Goal: Task Accomplishment & Management: Complete application form

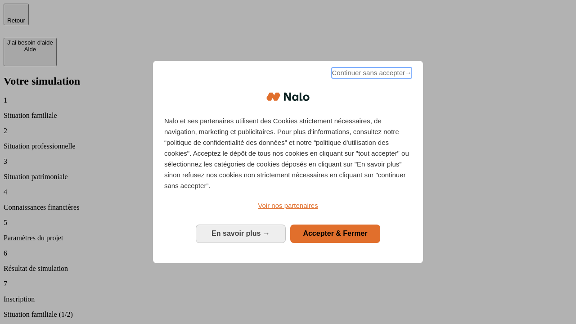
click at [371, 74] on span "Continuer sans accepter →" at bounding box center [371, 72] width 80 height 11
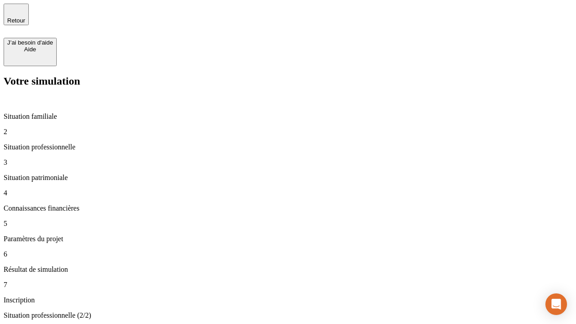
type input "30 000"
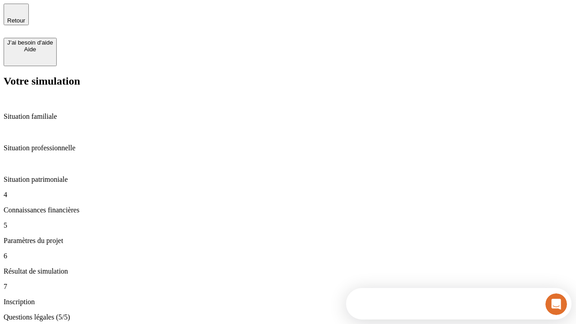
type input "25"
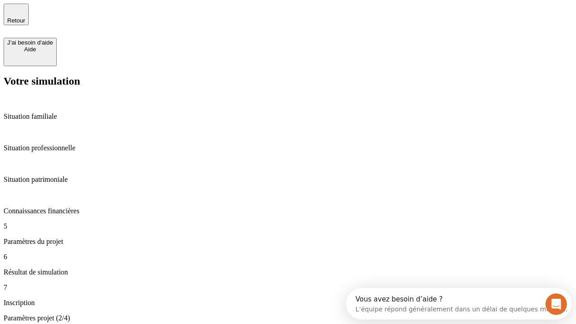
type input "64"
type input "1 000"
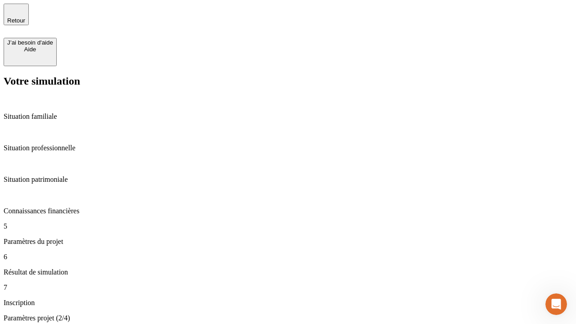
type input "640"
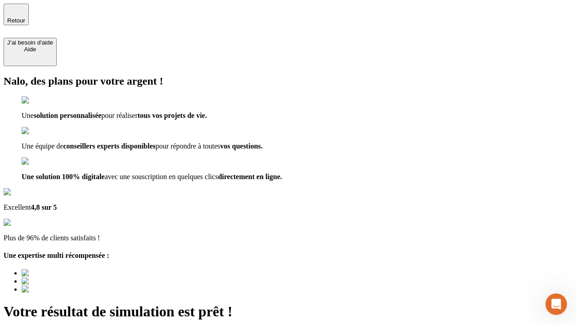
type input "[EMAIL_ADDRESS][PERSON_NAME][DOMAIN_NAME]"
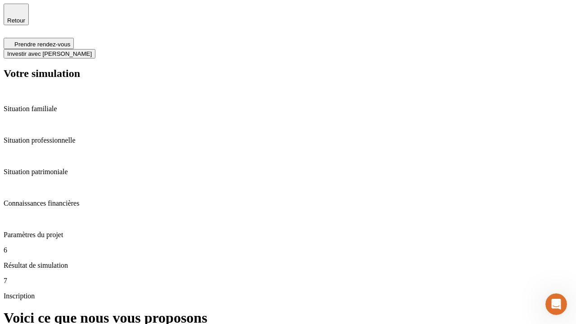
click at [92, 50] on span "Investir avec [PERSON_NAME]" at bounding box center [49, 53] width 85 height 7
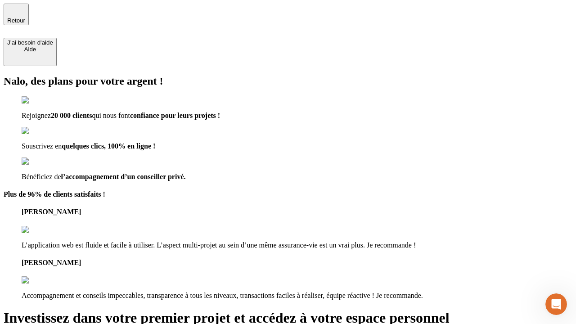
type input "[EMAIL_ADDRESS][PERSON_NAME][DOMAIN_NAME]"
